Goal: Task Accomplishment & Management: Complete application form

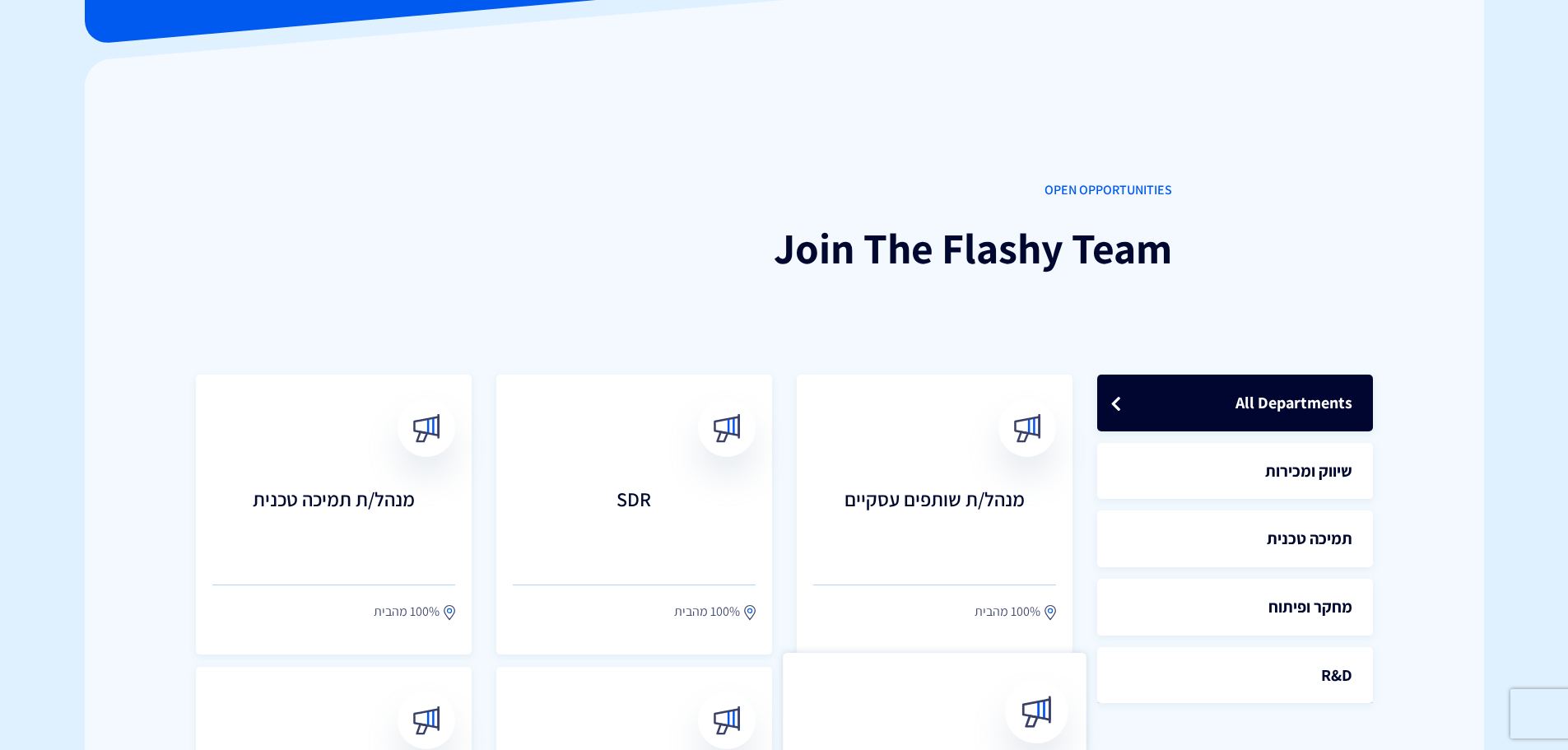
scroll to position [156, 0]
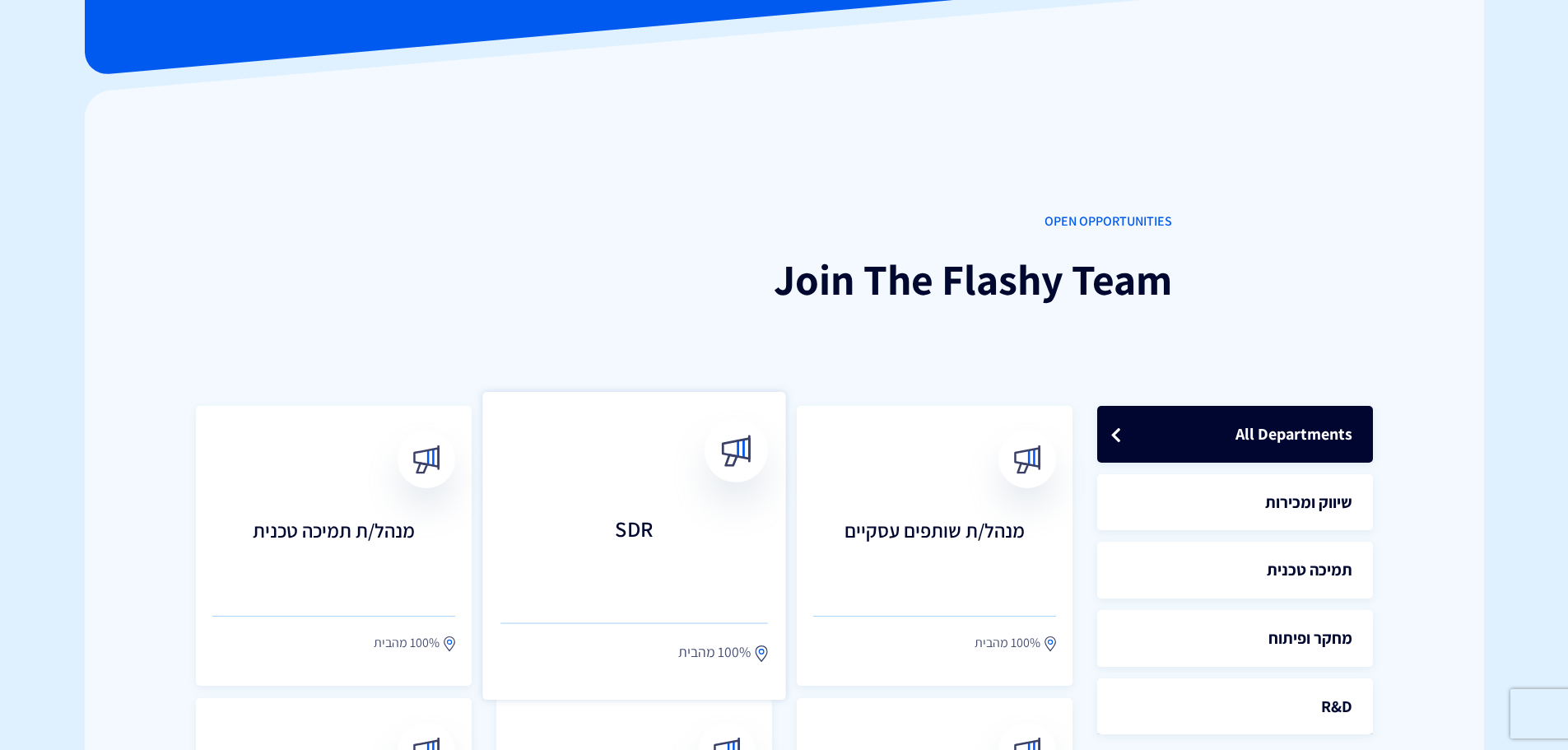
click at [644, 510] on link "SDR 100% מהבית" at bounding box center [634, 545] width 304 height 307
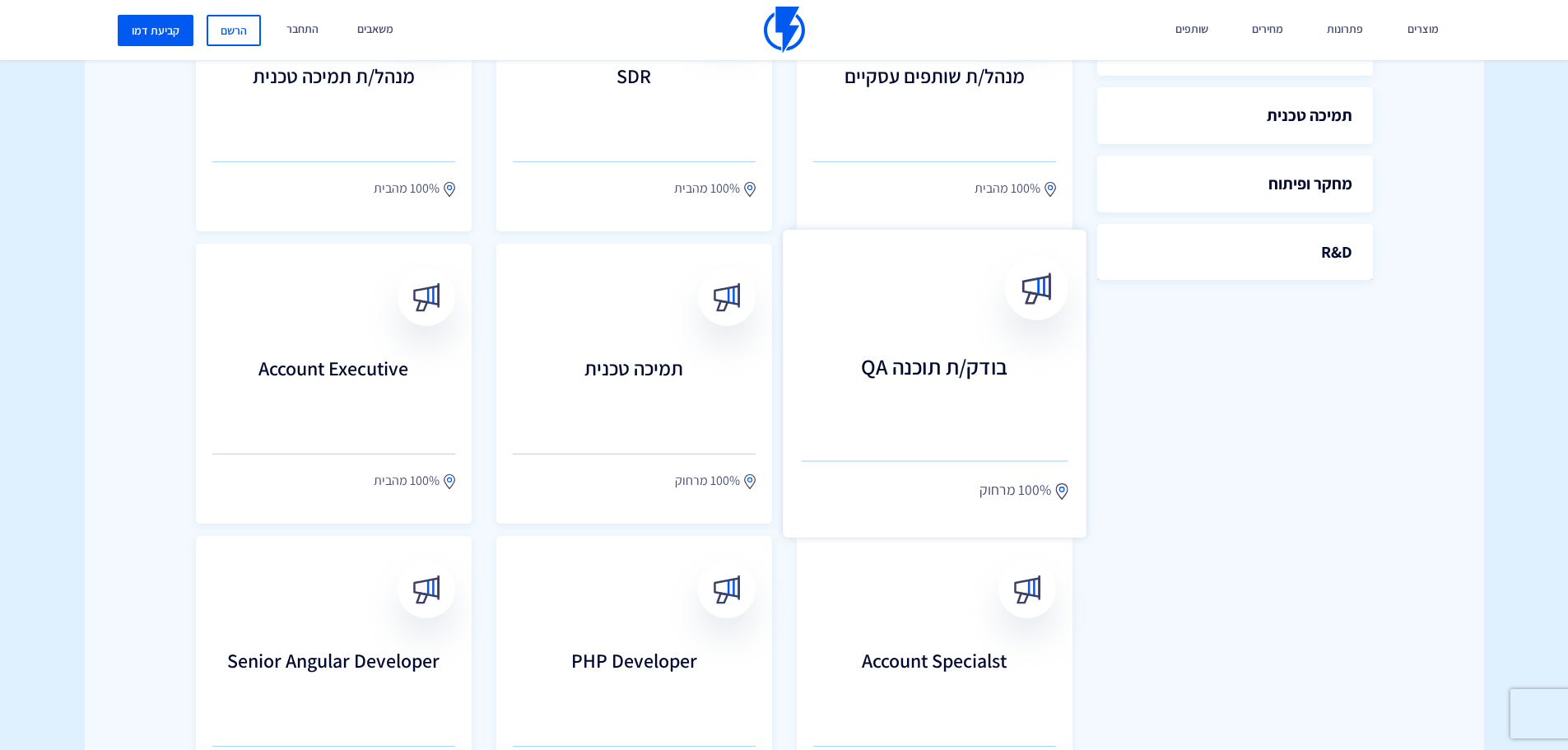
scroll to position [651, 0]
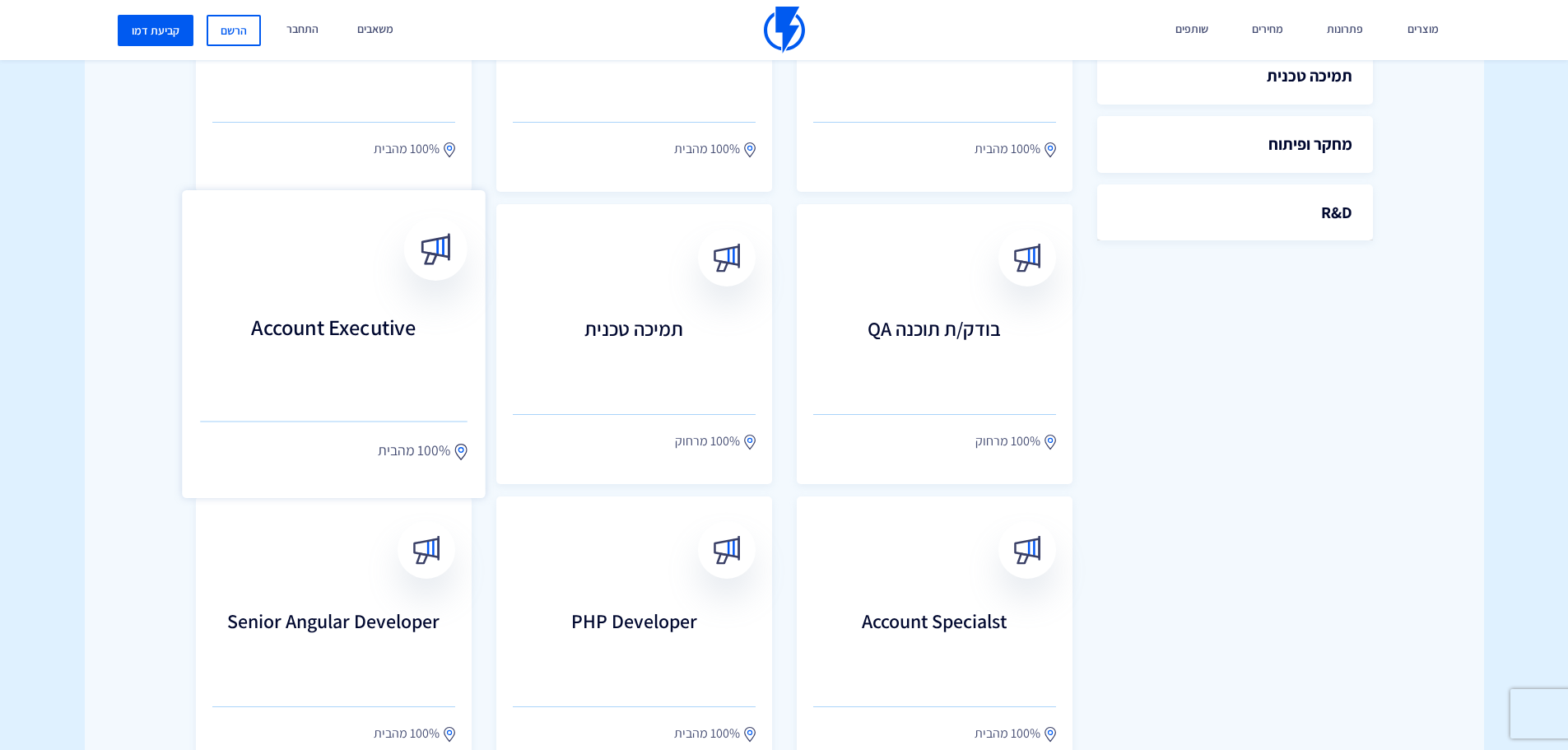
click at [405, 346] on h3 "Account Executive" at bounding box center [333, 351] width 268 height 73
